Goal: Book appointment/travel/reservation

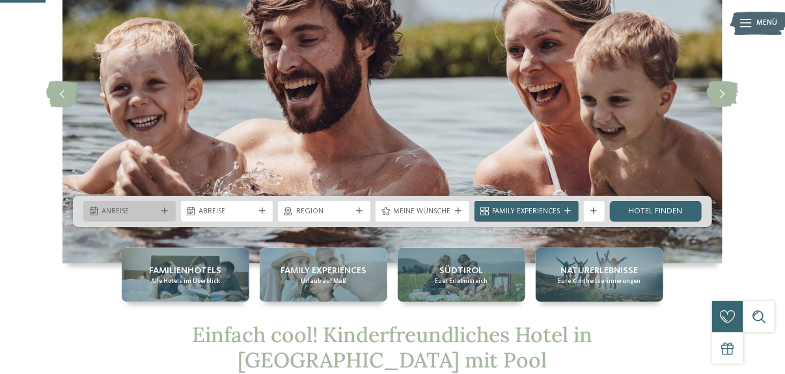
scroll to position [130, 0]
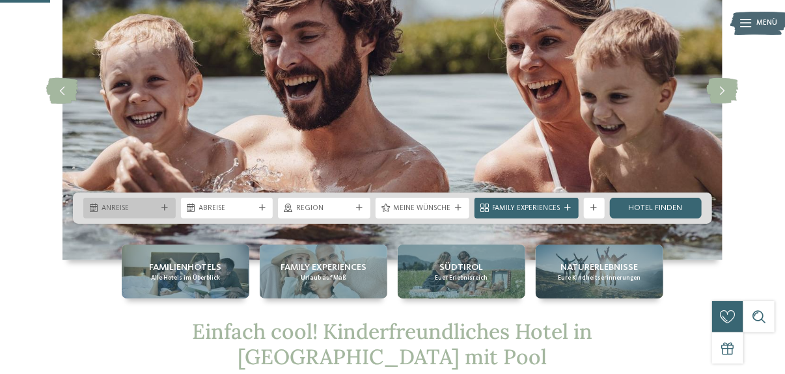
click at [152, 214] on div "Anreise" at bounding box center [129, 208] width 92 height 21
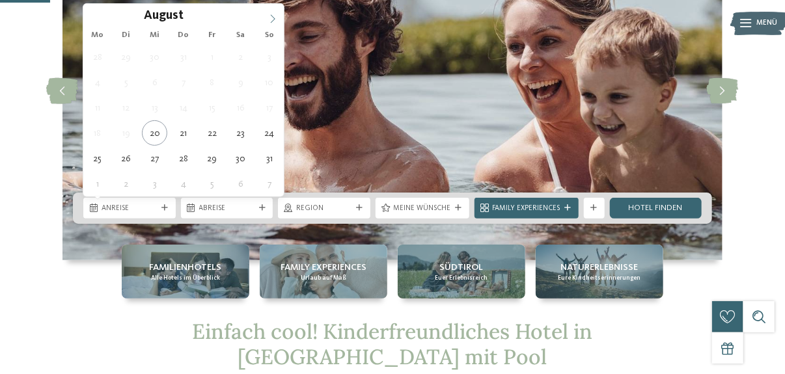
click at [275, 17] on icon at bounding box center [272, 18] width 9 height 9
type input "****"
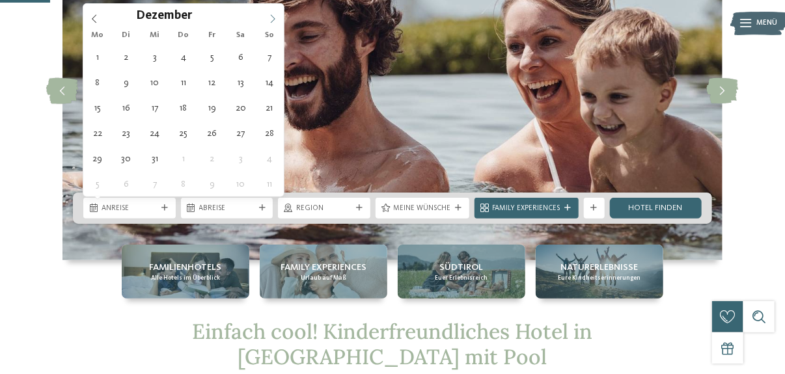
click at [275, 17] on icon at bounding box center [272, 18] width 9 height 9
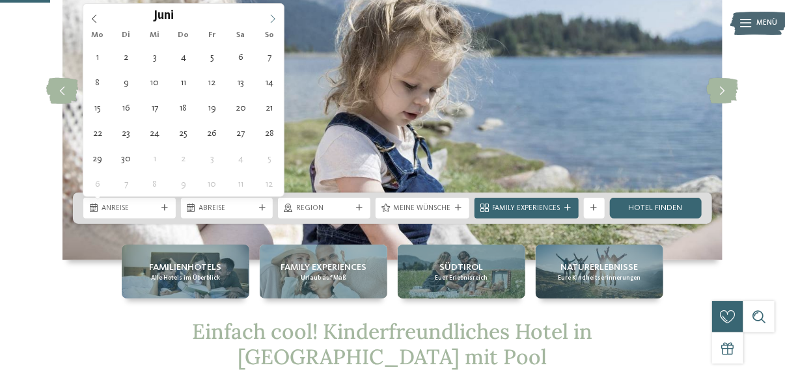
click at [275, 17] on icon at bounding box center [272, 18] width 9 height 9
type div "11.07.2026"
type input "****"
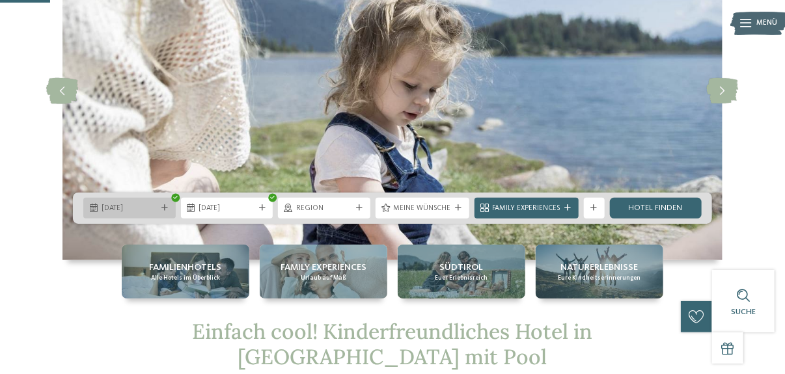
click at [148, 206] on span "11.07.2026" at bounding box center [130, 209] width 56 height 10
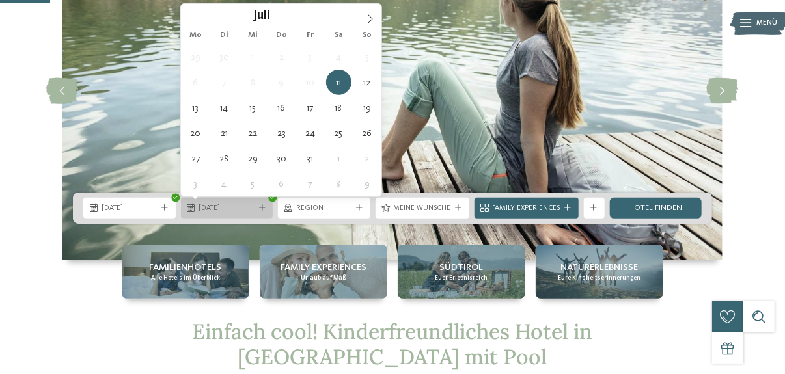
click at [250, 206] on span "11.07.2026" at bounding box center [227, 209] width 56 height 10
type div "22.07.2026"
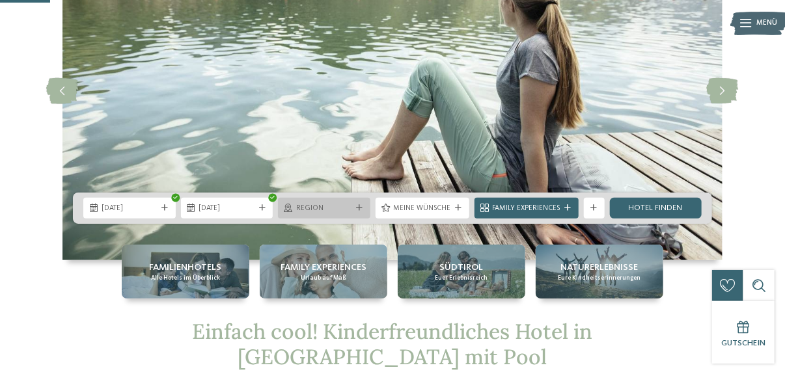
click at [361, 212] on div "Region" at bounding box center [324, 208] width 92 height 21
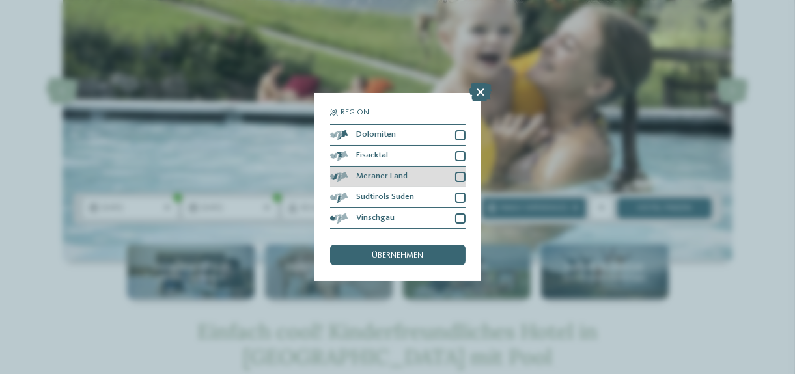
click at [369, 178] on span "Meraner Land" at bounding box center [381, 177] width 51 height 8
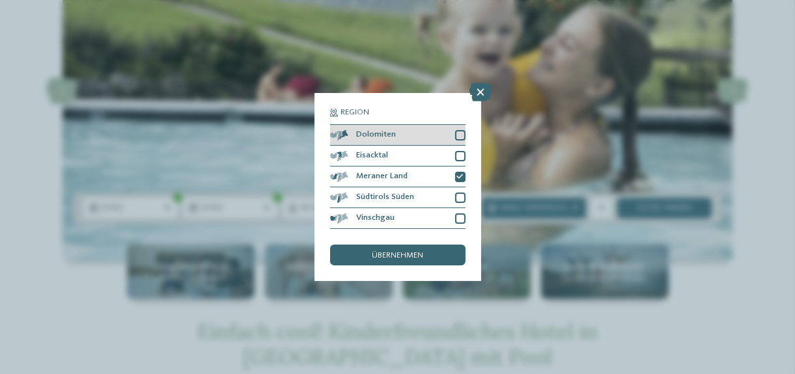
click at [401, 138] on div "Dolomiten" at bounding box center [397, 135] width 135 height 21
click at [404, 256] on span "übernehmen" at bounding box center [397, 256] width 51 height 8
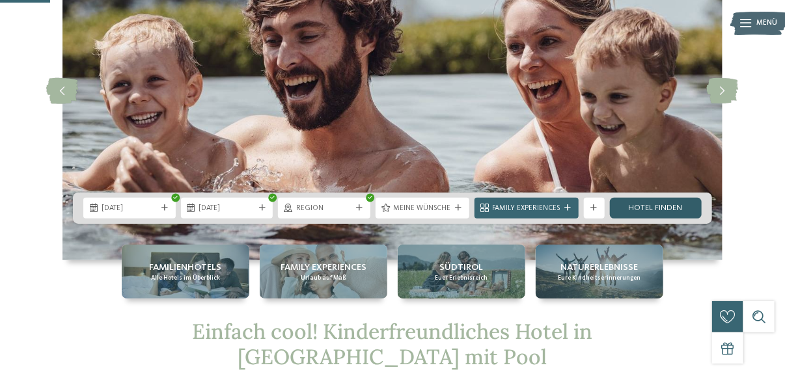
click at [673, 211] on link "Hotel finden" at bounding box center [656, 208] width 92 height 21
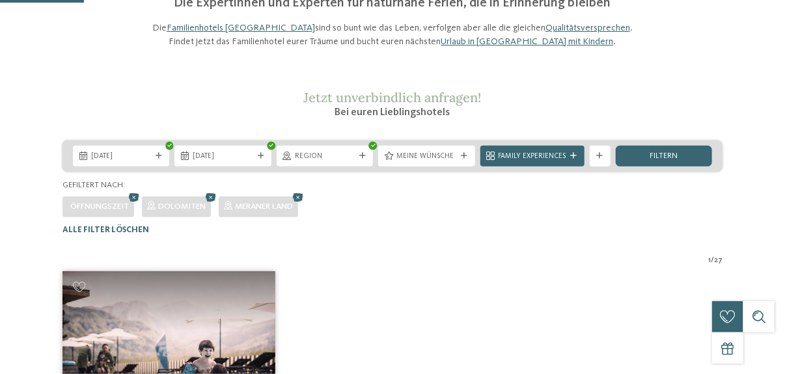
scroll to position [126, 0]
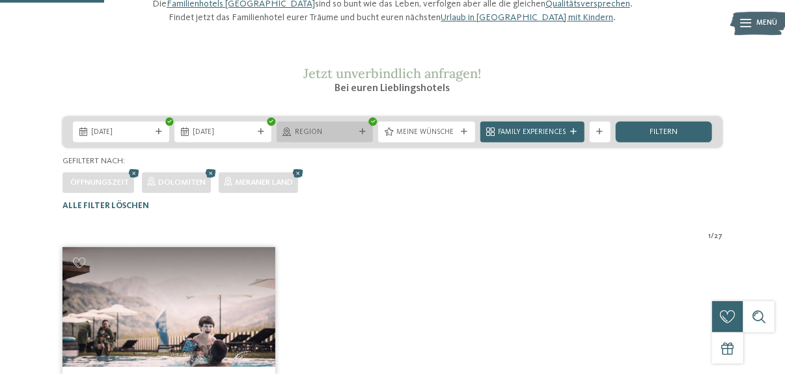
click at [367, 135] on div at bounding box center [363, 132] width 10 height 7
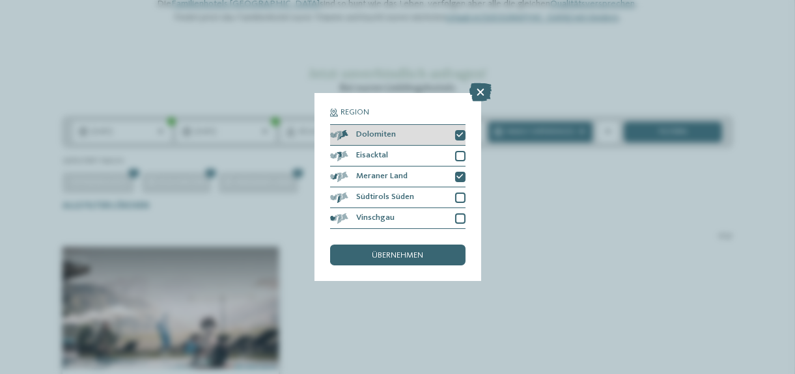
click at [461, 138] on icon at bounding box center [460, 135] width 7 height 7
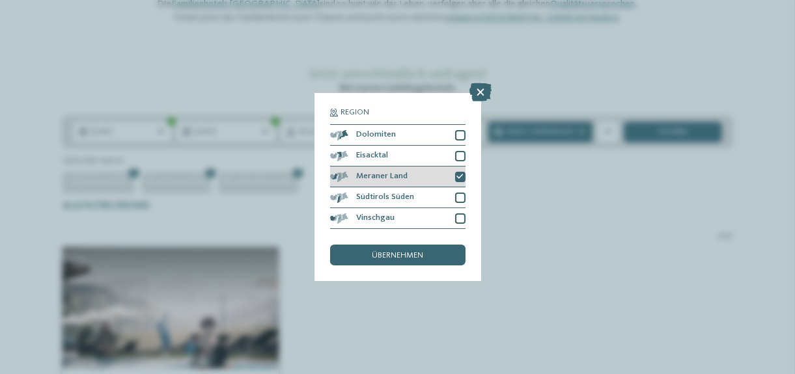
click at [459, 177] on icon at bounding box center [460, 177] width 7 height 7
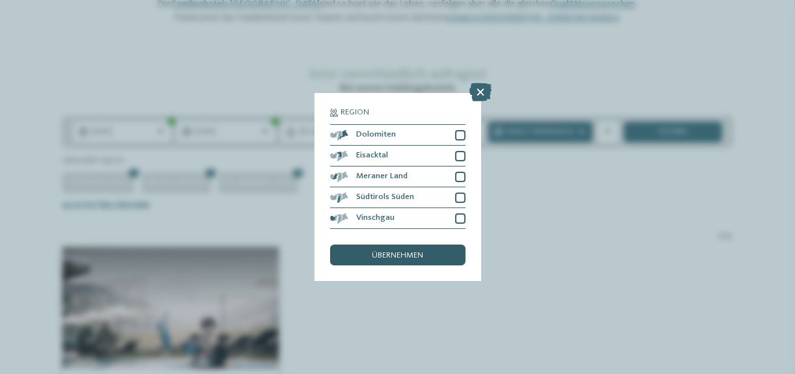
click at [442, 254] on div "übernehmen" at bounding box center [397, 255] width 135 height 21
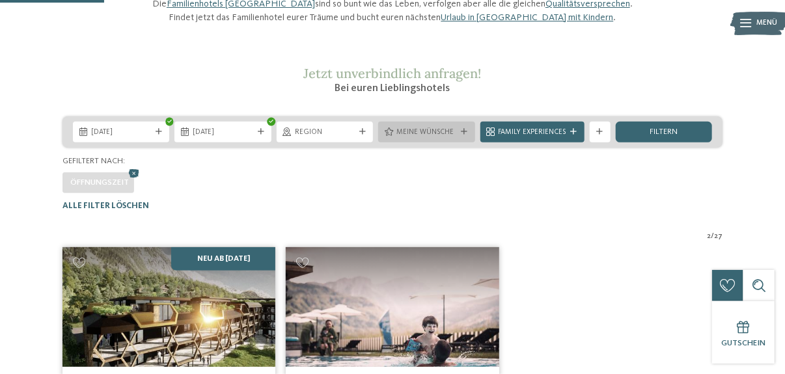
click at [437, 143] on div "Meine Wünsche" at bounding box center [426, 132] width 96 height 21
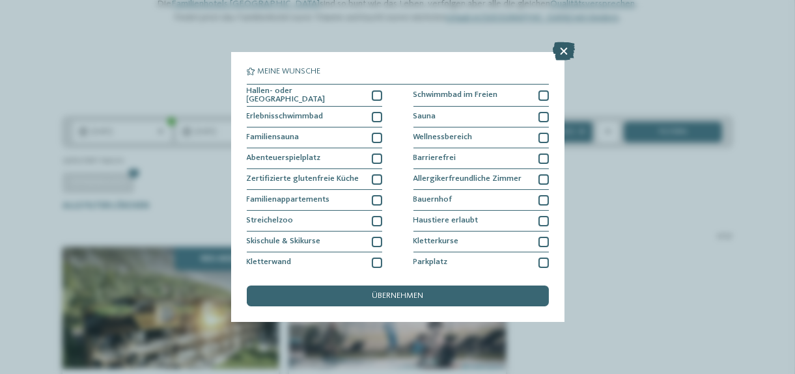
click at [565, 55] on icon at bounding box center [565, 51] width 22 height 18
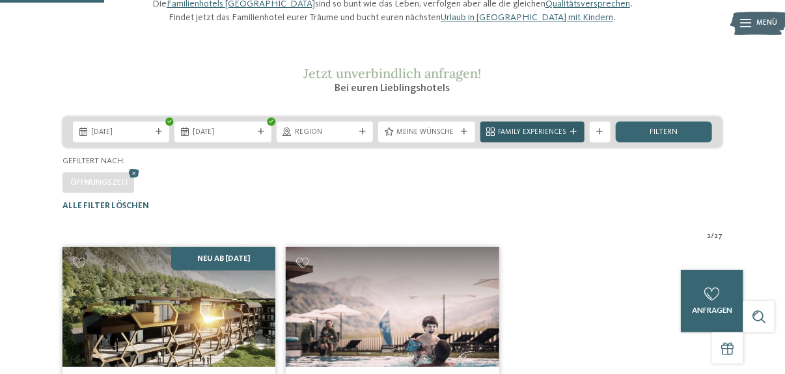
click at [555, 138] on span "Family Experiences" at bounding box center [533, 133] width 68 height 10
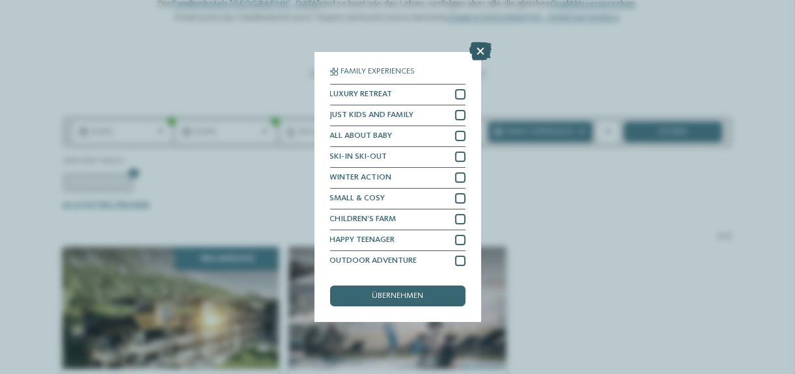
click at [481, 52] on icon at bounding box center [481, 51] width 22 height 18
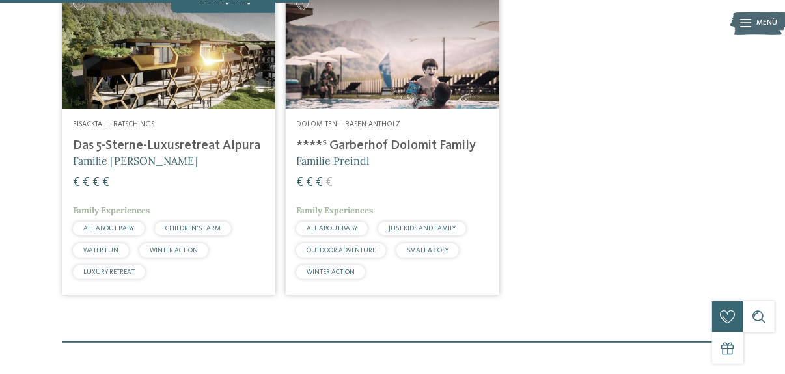
scroll to position [387, 0]
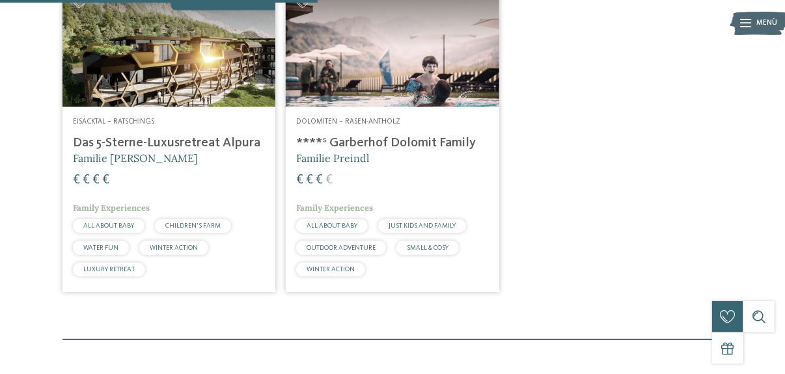
click at [185, 151] on h4 "Das 5-Sterne-Luxusretreat Alpura" at bounding box center [169, 143] width 192 height 16
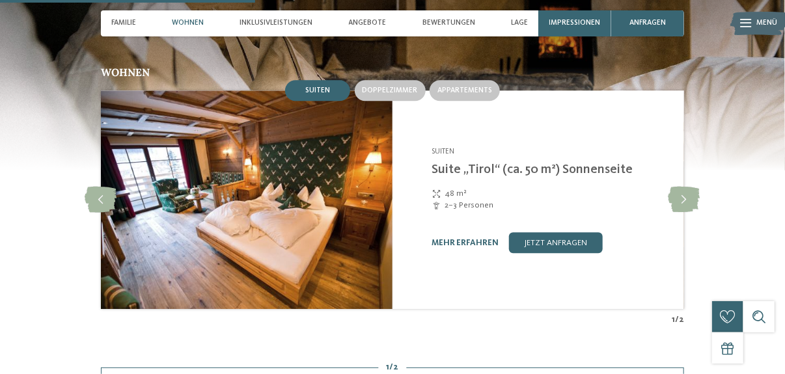
scroll to position [1302, 0]
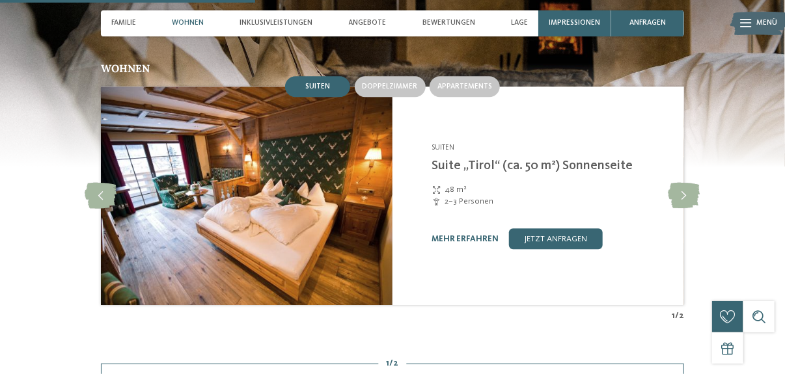
click at [438, 238] on div "mehr erfahren jetzt anfragen" at bounding box center [552, 239] width 240 height 21
click at [442, 235] on link "mehr erfahren" at bounding box center [465, 239] width 67 height 8
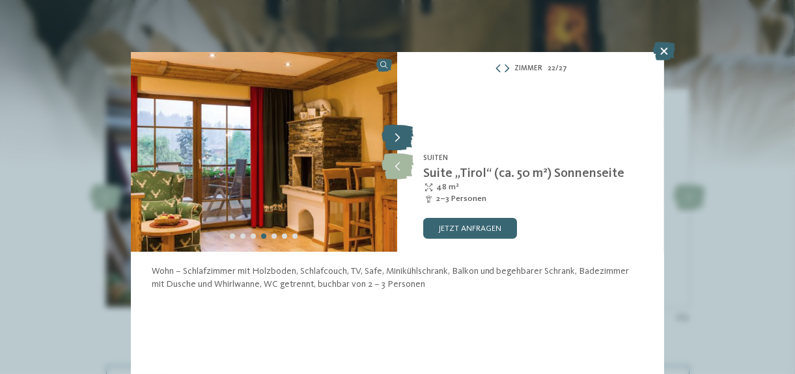
click at [404, 138] on icon at bounding box center [398, 138] width 32 height 26
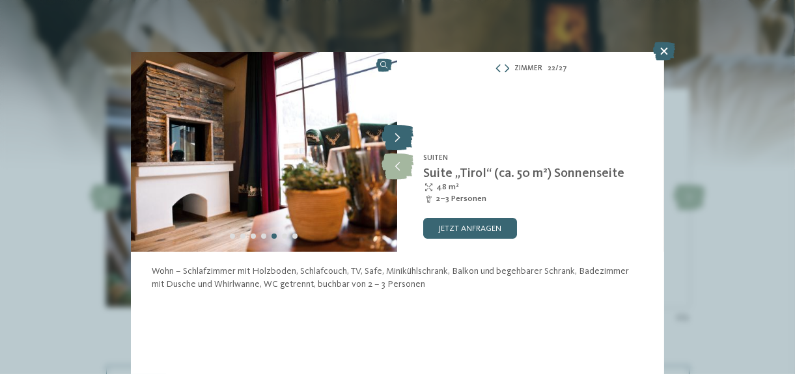
click at [404, 138] on icon at bounding box center [398, 138] width 32 height 26
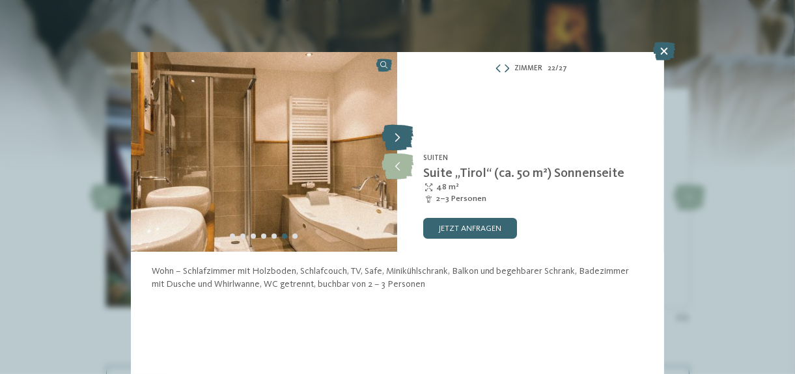
click at [404, 138] on icon at bounding box center [398, 138] width 32 height 26
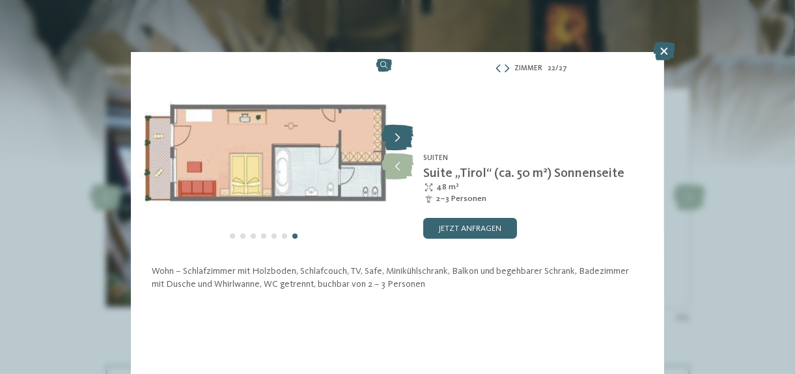
click at [404, 138] on icon at bounding box center [398, 138] width 32 height 26
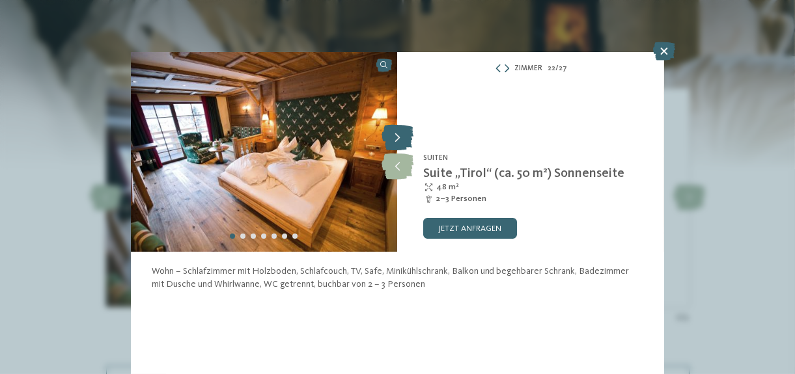
click at [404, 138] on icon at bounding box center [398, 138] width 32 height 26
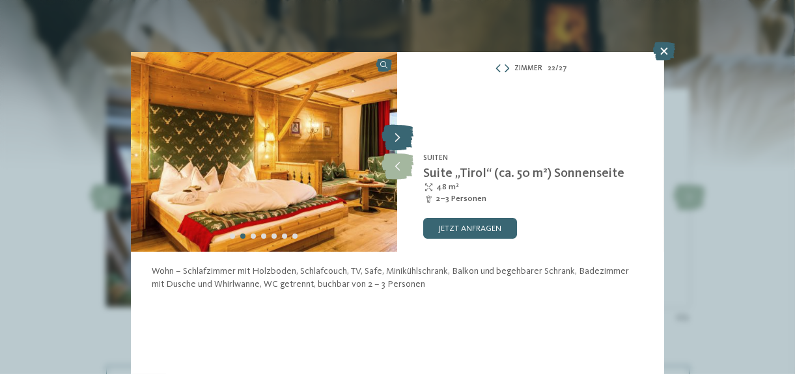
click at [404, 138] on icon at bounding box center [398, 138] width 32 height 26
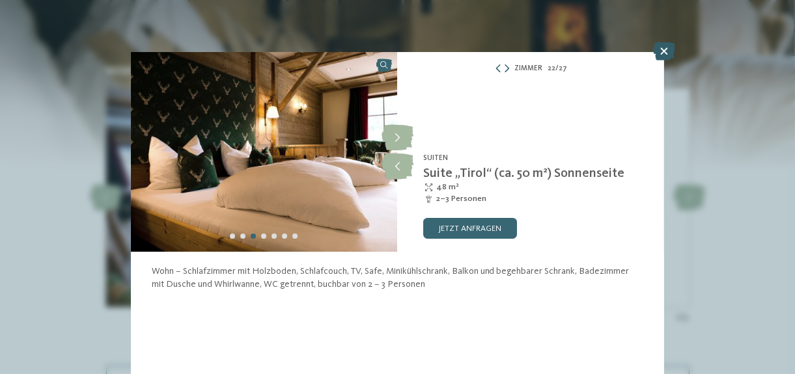
click at [666, 51] on icon at bounding box center [664, 51] width 22 height 18
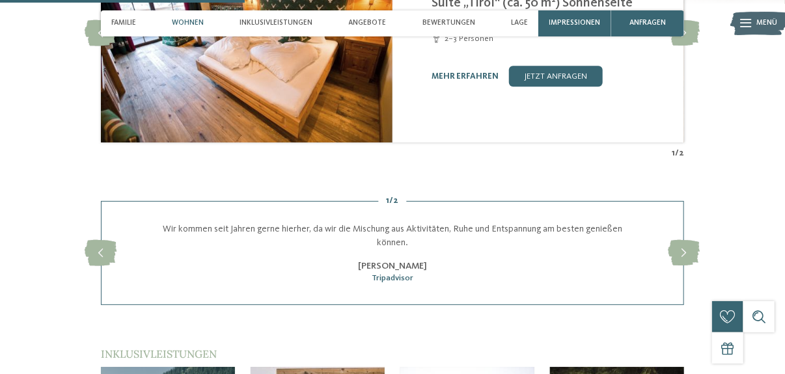
scroll to position [1237, 0]
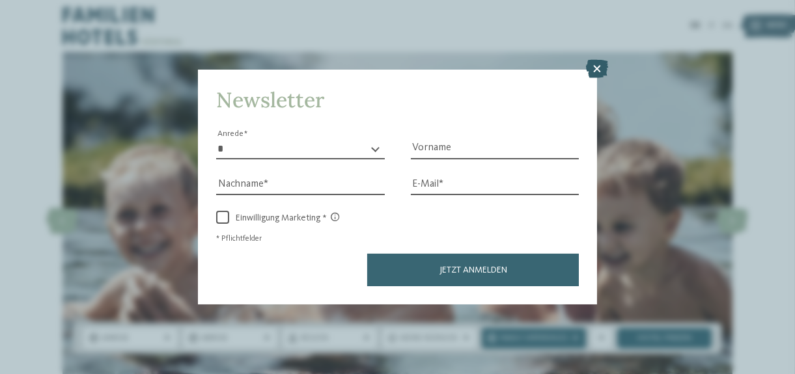
click at [596, 66] on icon at bounding box center [597, 69] width 22 height 18
